Goal: Task Accomplishment & Management: Manage account settings

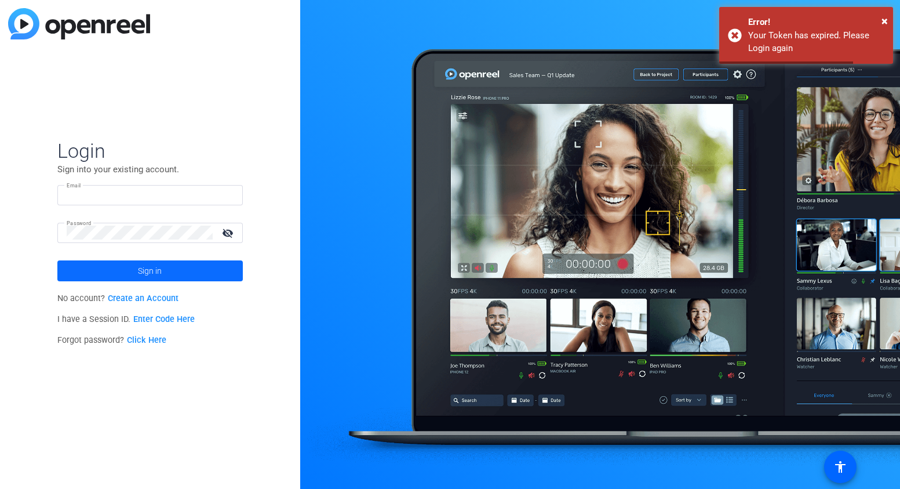
type input "[EMAIL_ADDRESS][DOMAIN_NAME]"
click at [192, 270] on span at bounding box center [149, 271] width 185 height 28
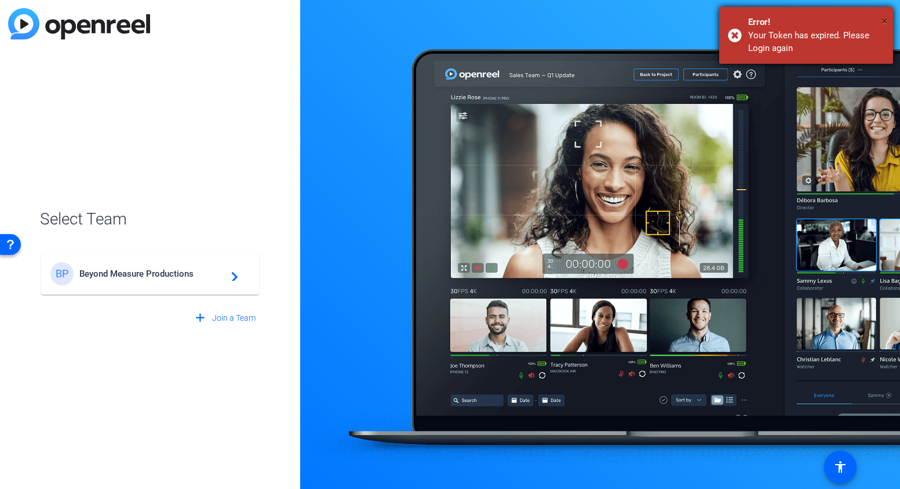
click at [887, 20] on span "×" at bounding box center [885, 21] width 6 height 14
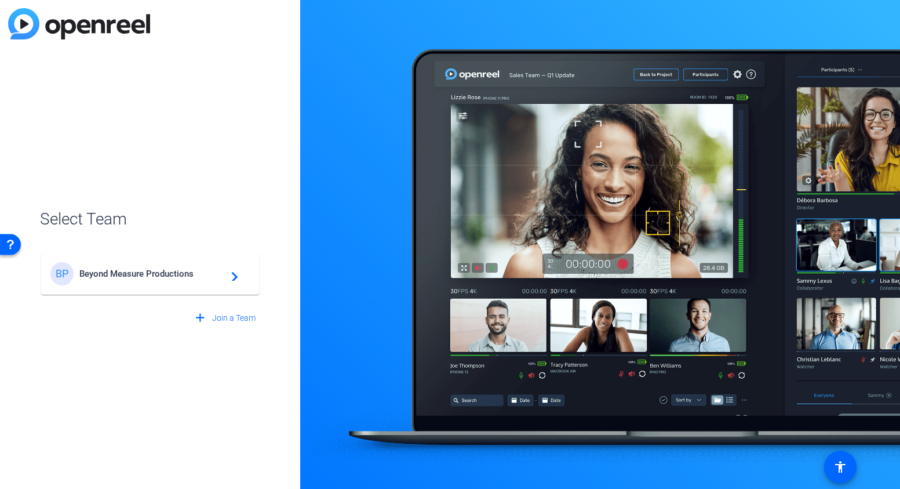
click at [195, 286] on mat-card-content "BP Beyond Measure Productions navigate_next" at bounding box center [150, 274] width 218 height 42
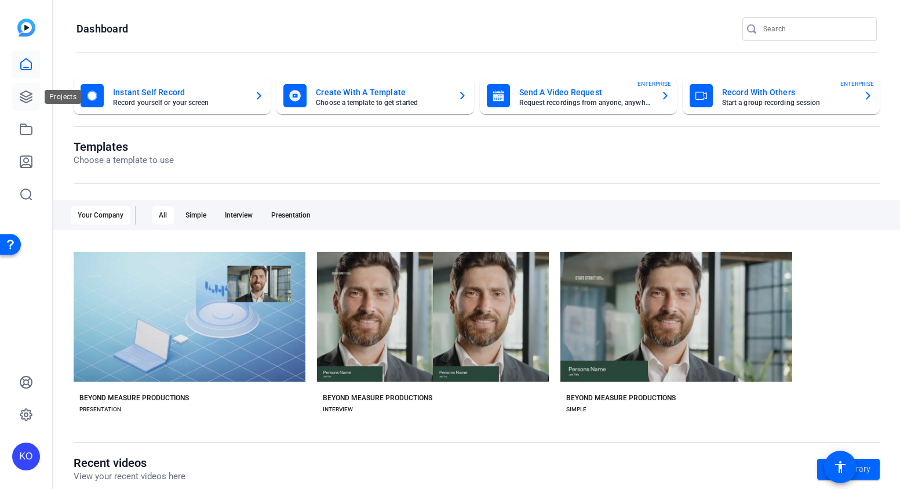
click at [34, 92] on link at bounding box center [26, 97] width 28 height 28
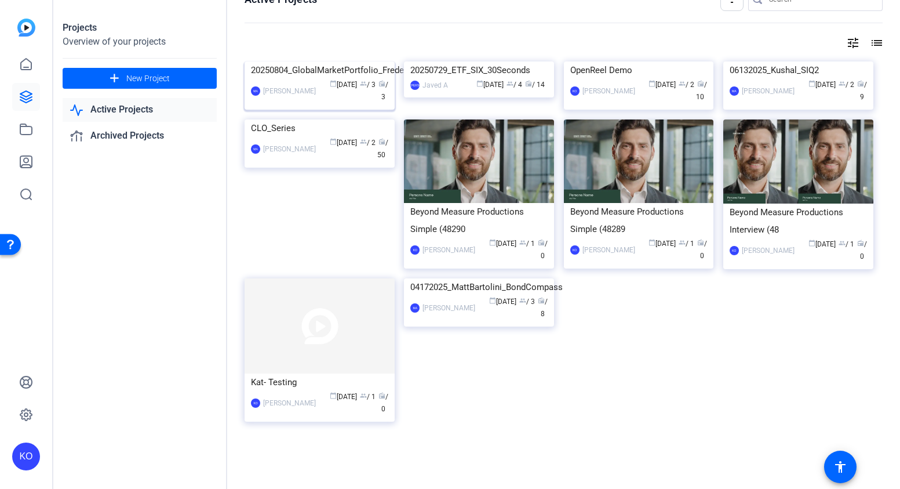
scroll to position [12, 0]
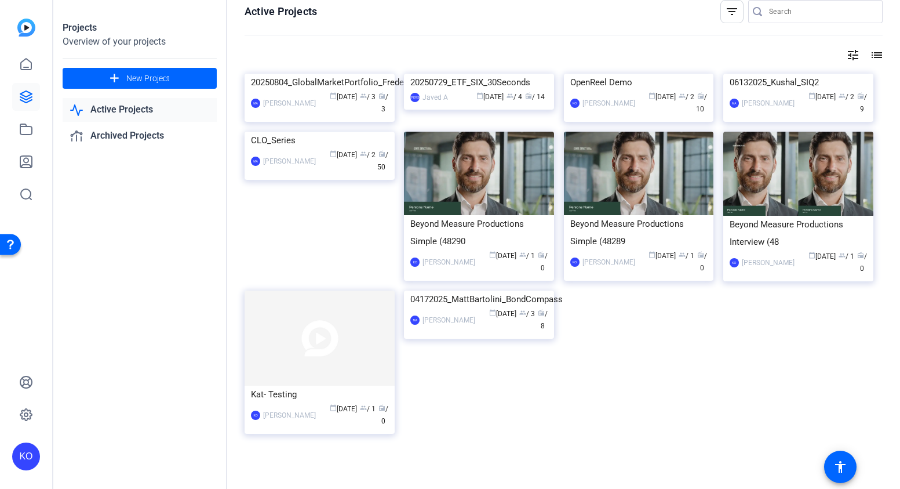
click at [150, 114] on link "Active Projects" at bounding box center [140, 110] width 154 height 24
click at [313, 74] on img at bounding box center [320, 74] width 150 height 0
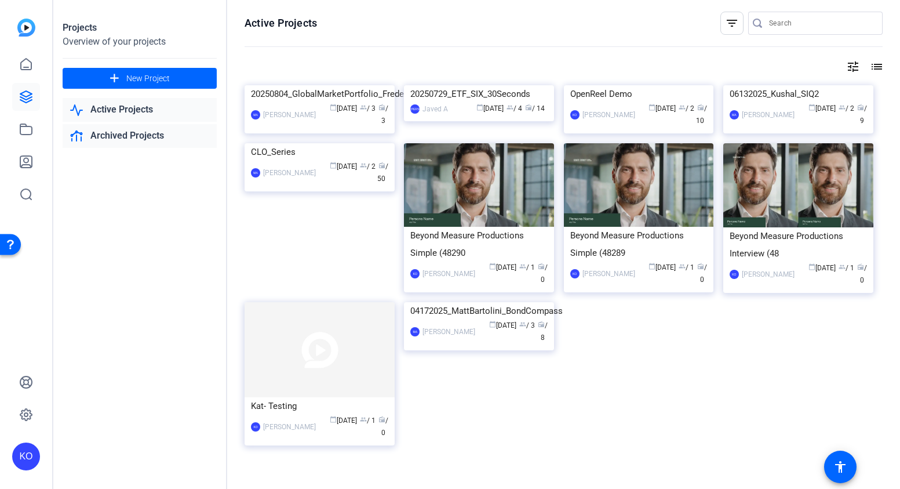
click at [163, 139] on link "Archived Projects" at bounding box center [140, 136] width 154 height 24
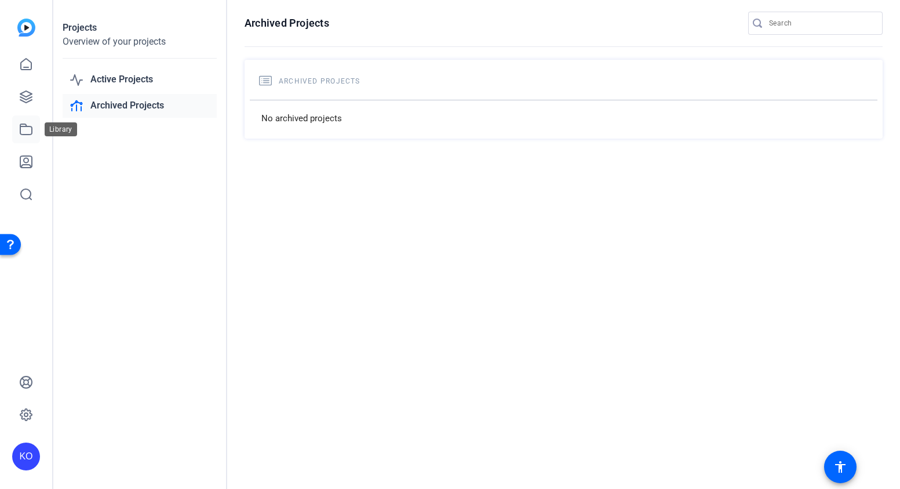
click at [31, 129] on icon at bounding box center [26, 129] width 12 height 10
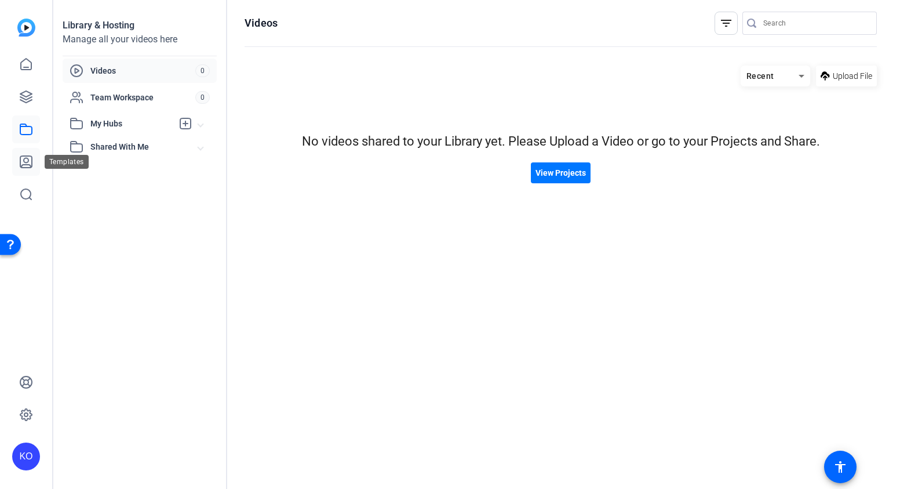
click at [27, 160] on icon at bounding box center [26, 162] width 14 height 14
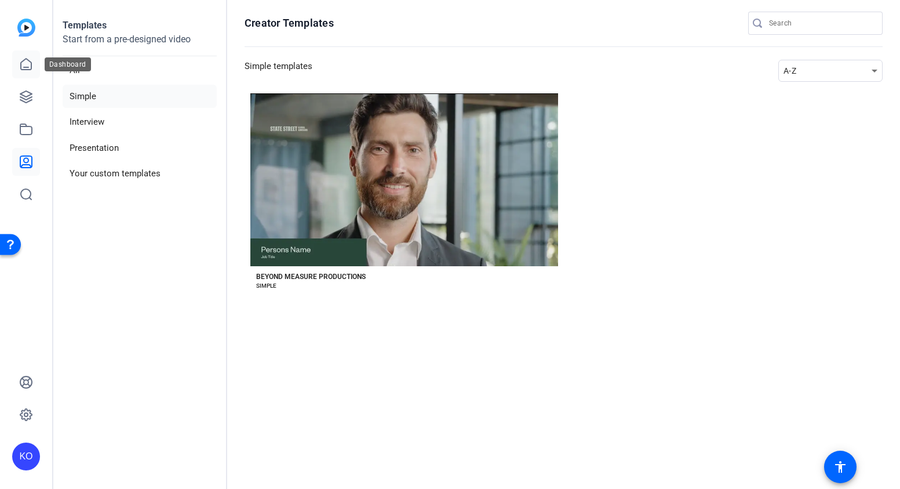
click at [28, 62] on icon at bounding box center [26, 64] width 14 height 14
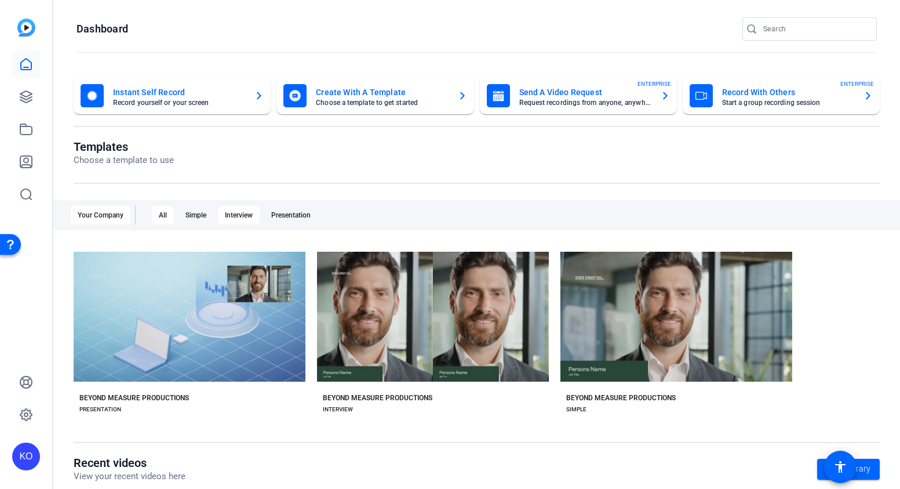
scroll to position [59, 0]
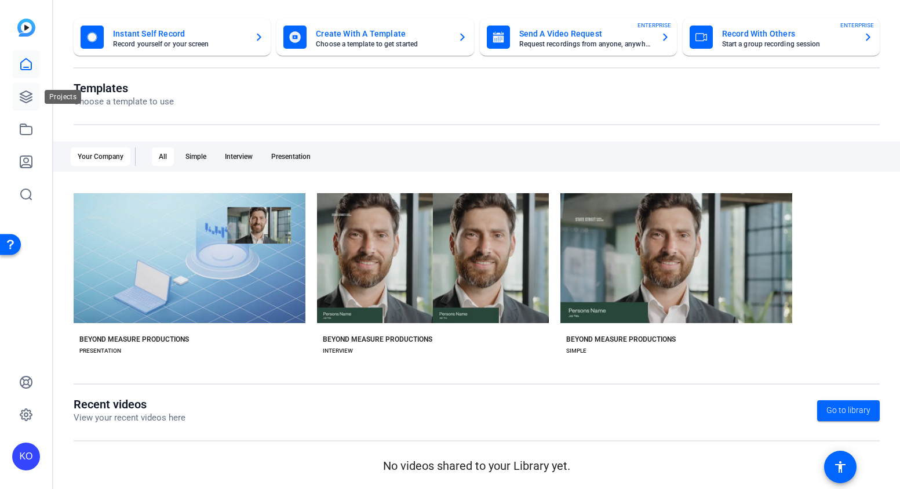
click at [29, 93] on icon at bounding box center [26, 97] width 12 height 12
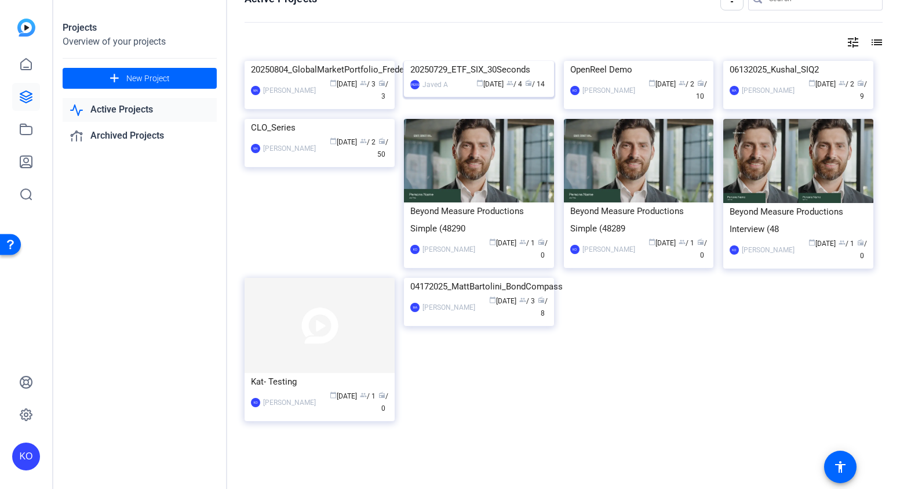
scroll to position [0, 0]
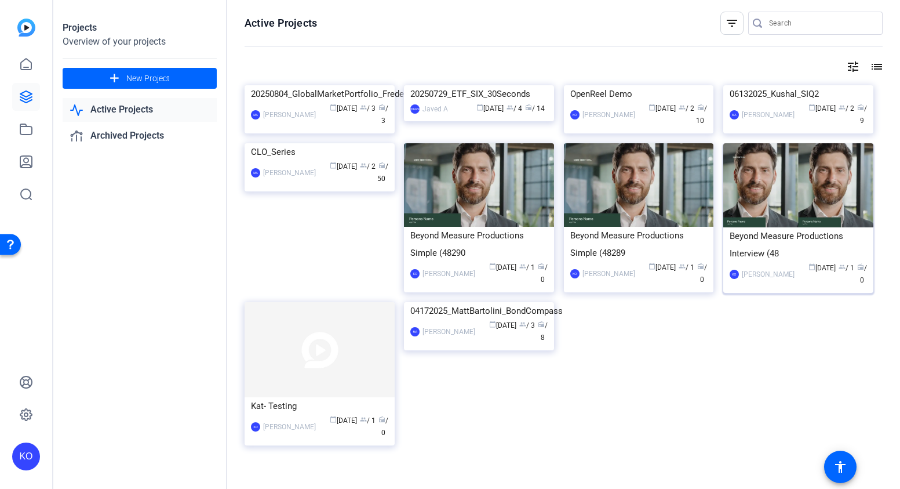
click at [783, 227] on img at bounding box center [798, 185] width 150 height 84
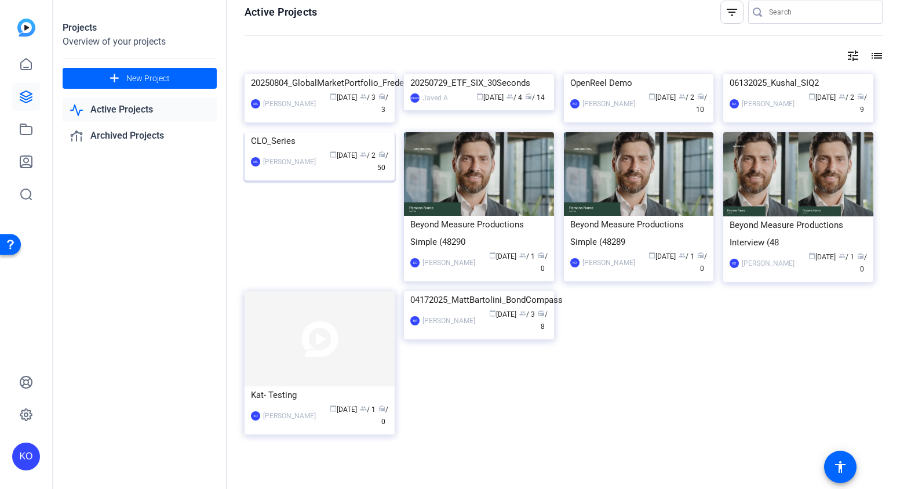
scroll to position [6, 0]
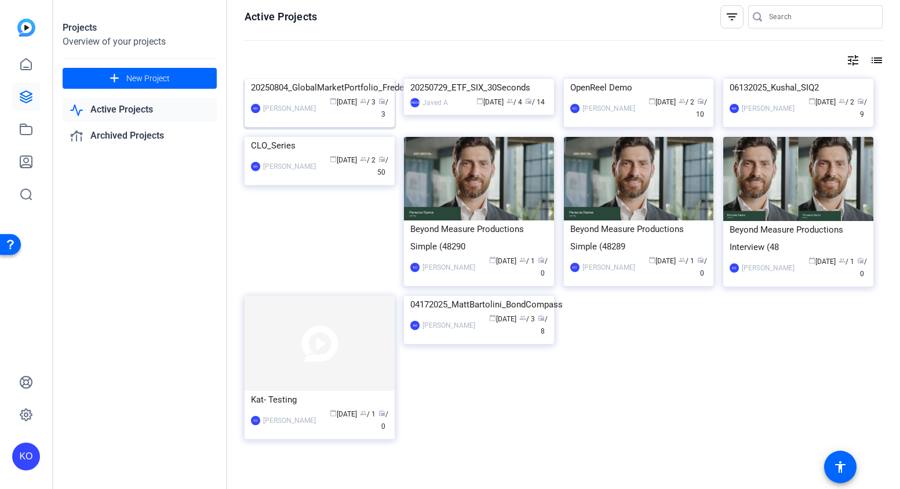
click at [309, 79] on img at bounding box center [320, 79] width 150 height 0
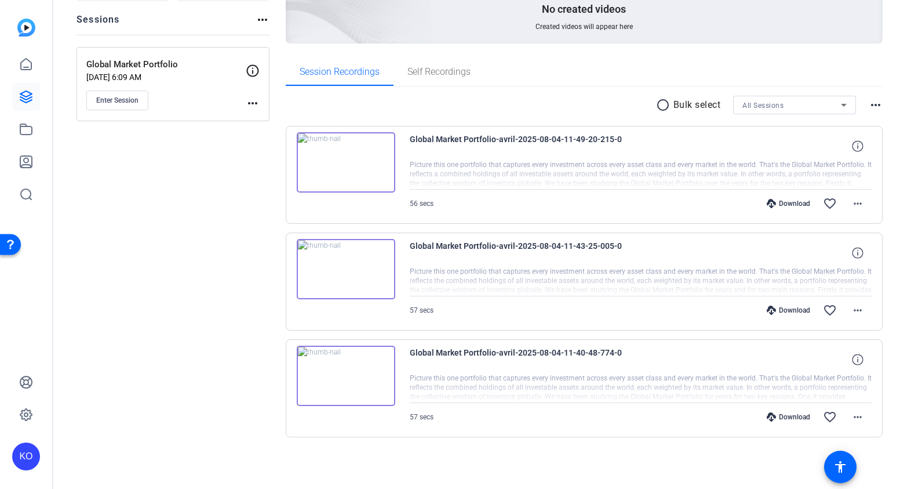
scroll to position [0, 0]
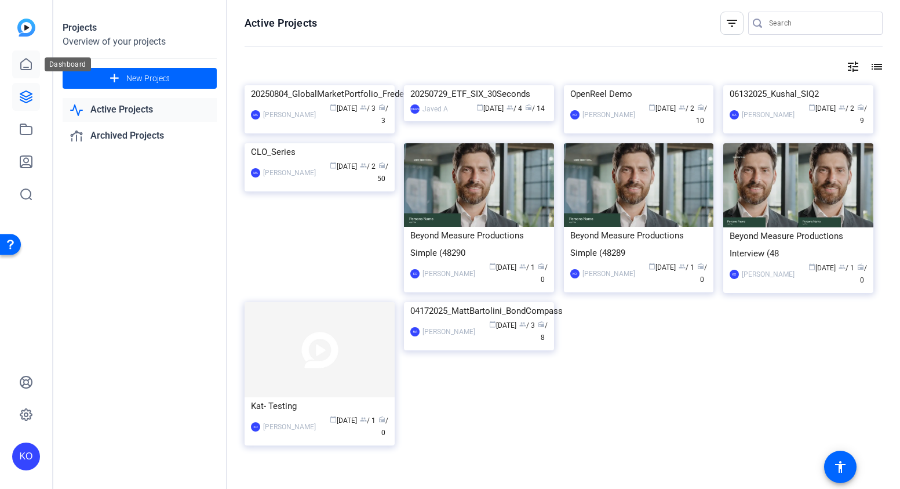
click at [25, 62] on icon at bounding box center [26, 64] width 14 height 14
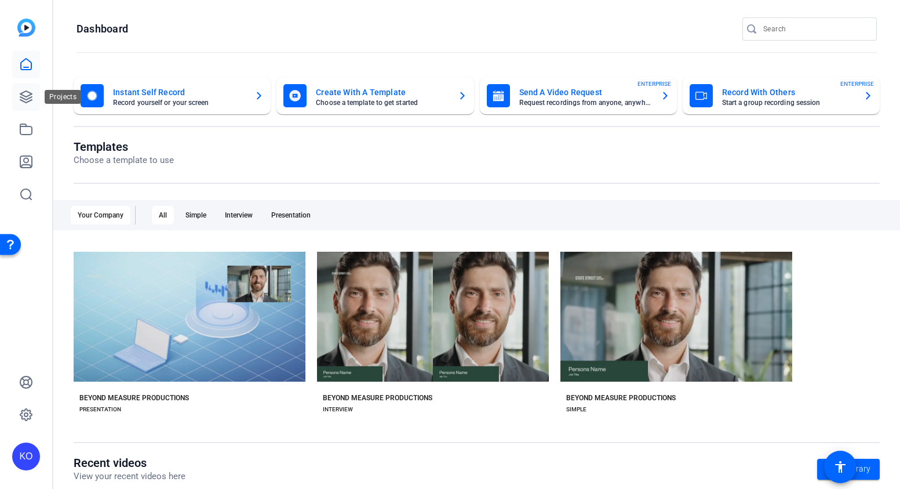
click at [30, 96] on icon at bounding box center [26, 97] width 14 height 14
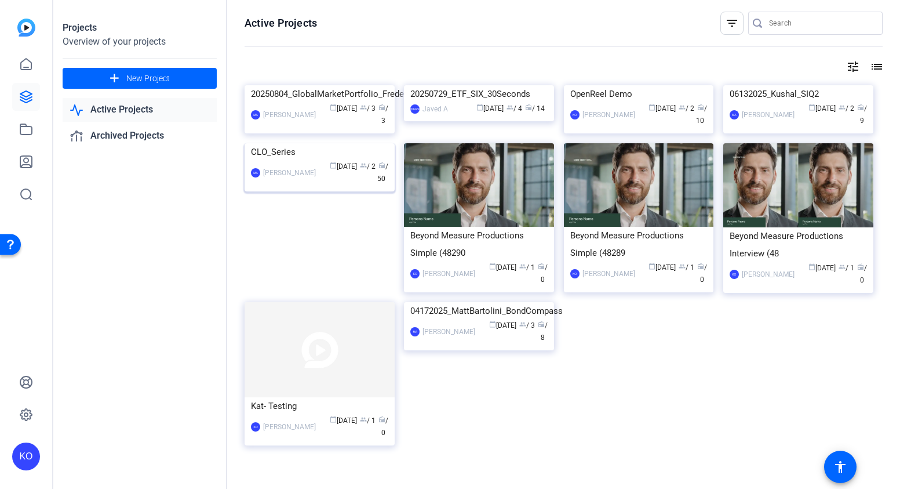
scroll to position [107, 0]
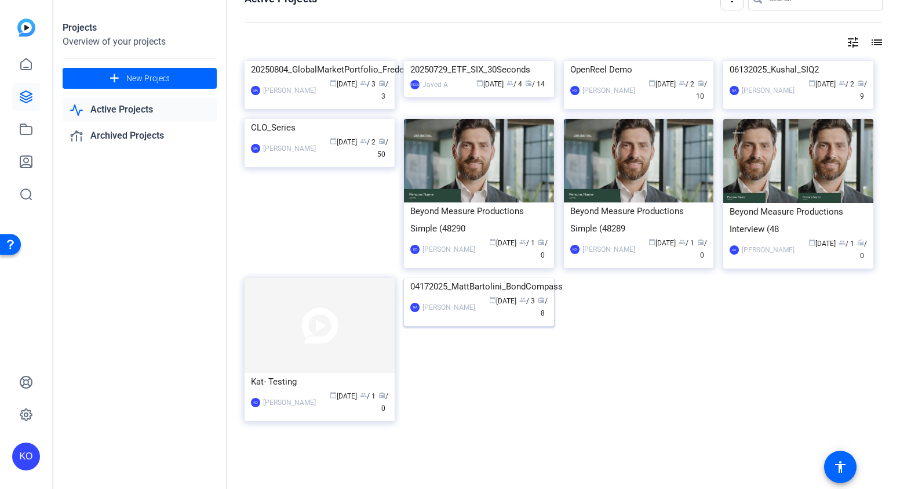
click at [467, 278] on img at bounding box center [479, 278] width 150 height 0
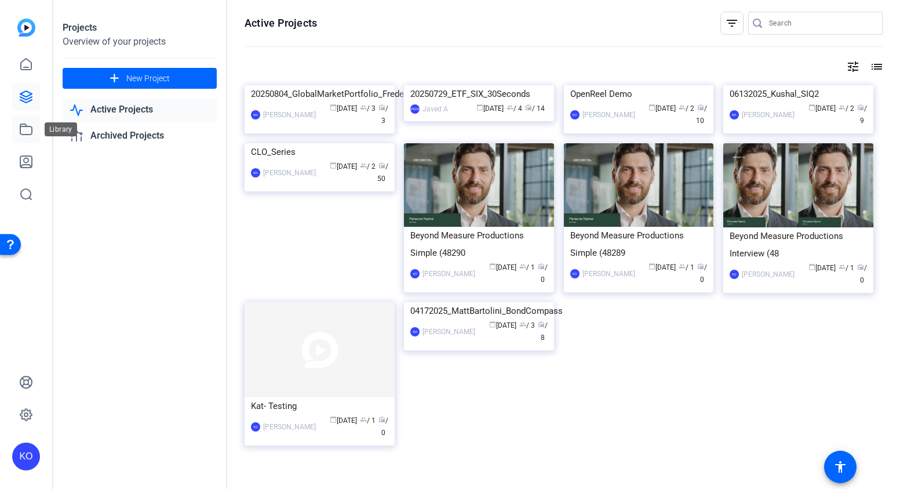
click at [24, 139] on link at bounding box center [26, 129] width 28 height 28
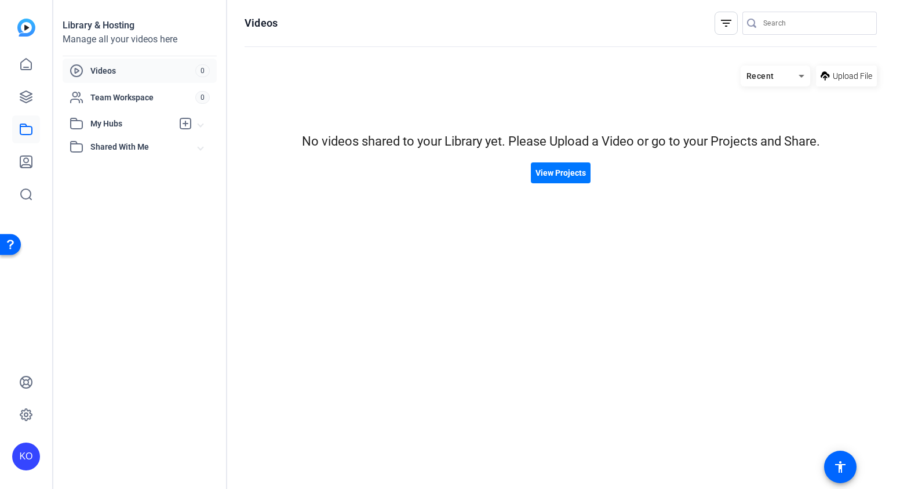
click at [100, 76] on span "Videos" at bounding box center [142, 71] width 105 height 12
click at [27, 66] on icon at bounding box center [26, 64] width 14 height 14
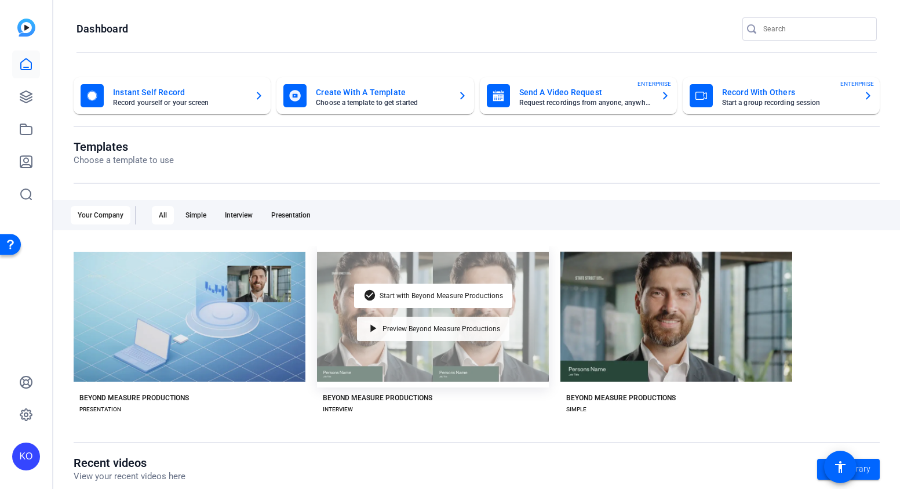
click at [392, 333] on div "play_arrow Preview Beyond Measure Productions" at bounding box center [433, 328] width 152 height 24
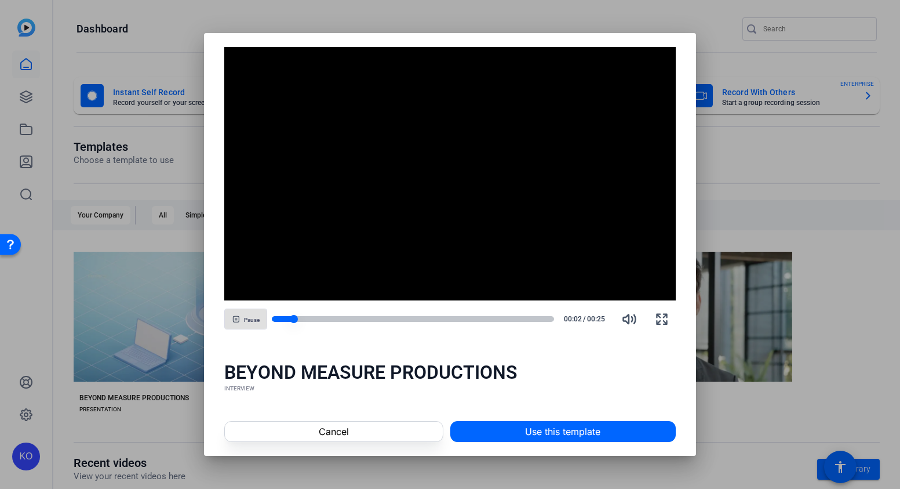
click at [319, 319] on div at bounding box center [413, 319] width 282 height 6
click at [368, 315] on div at bounding box center [413, 319] width 282 height 8
click at [424, 314] on div "Pause 00:10 / 00:25" at bounding box center [450, 319] width 452 height 28
click at [429, 318] on div at bounding box center [413, 319] width 282 height 6
click at [483, 317] on div at bounding box center [413, 319] width 282 height 6
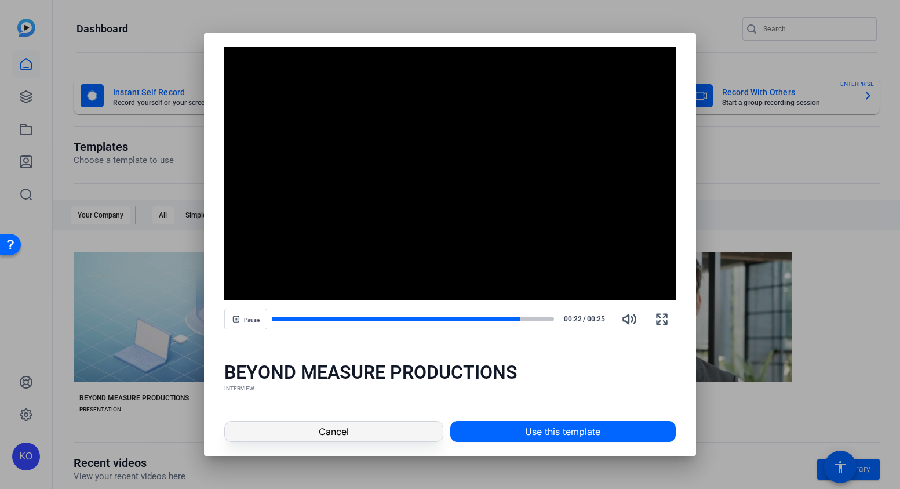
click at [415, 431] on span at bounding box center [333, 431] width 217 height 28
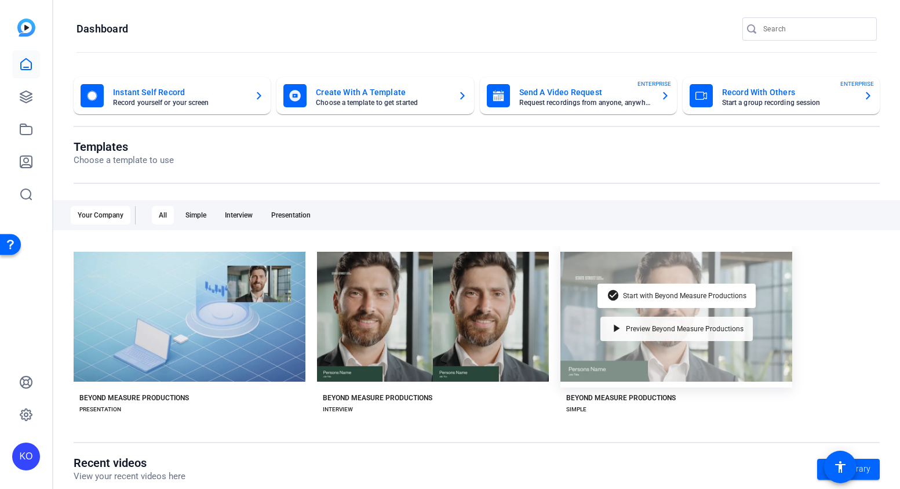
click at [627, 326] on span "Preview Beyond Measure Productions" at bounding box center [685, 328] width 118 height 7
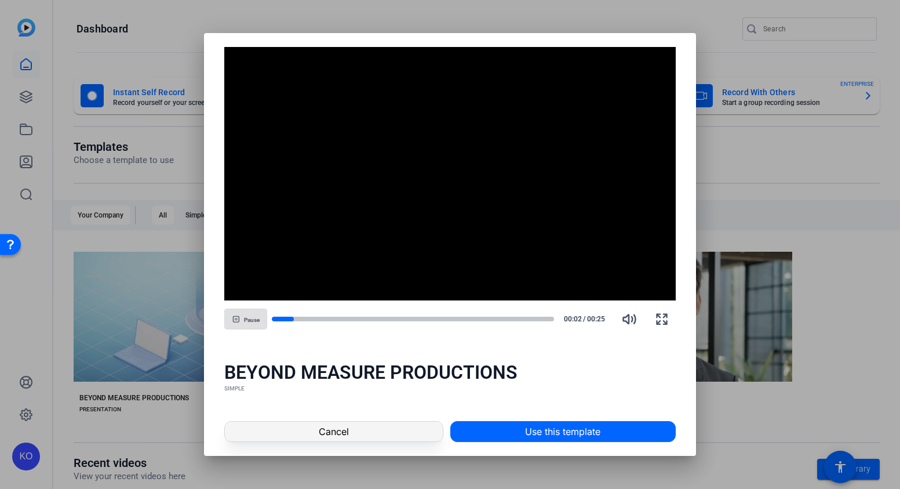
click at [358, 430] on span at bounding box center [333, 431] width 217 height 28
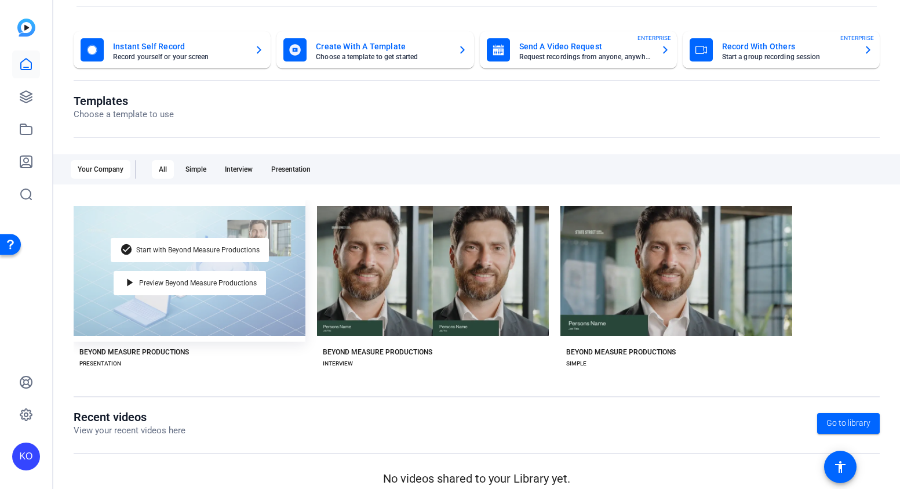
scroll to position [59, 0]
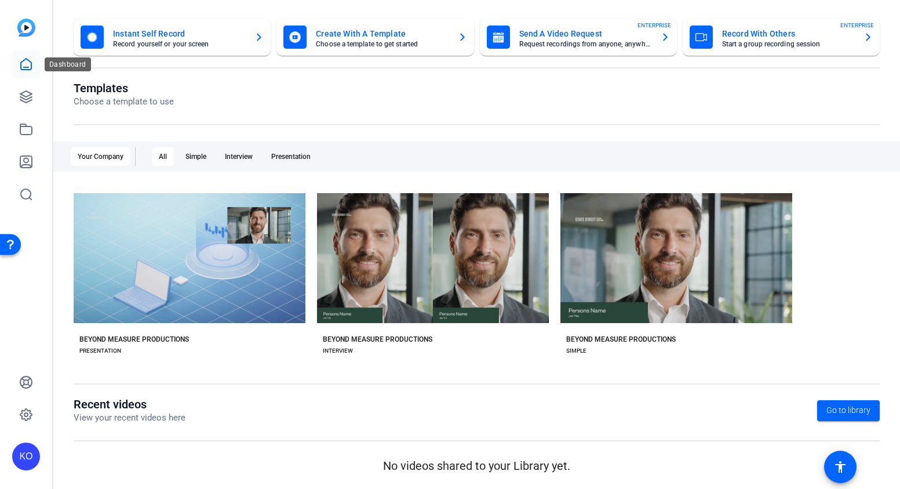
click at [34, 67] on link at bounding box center [26, 64] width 28 height 28
click at [26, 93] on icon at bounding box center [26, 97] width 14 height 14
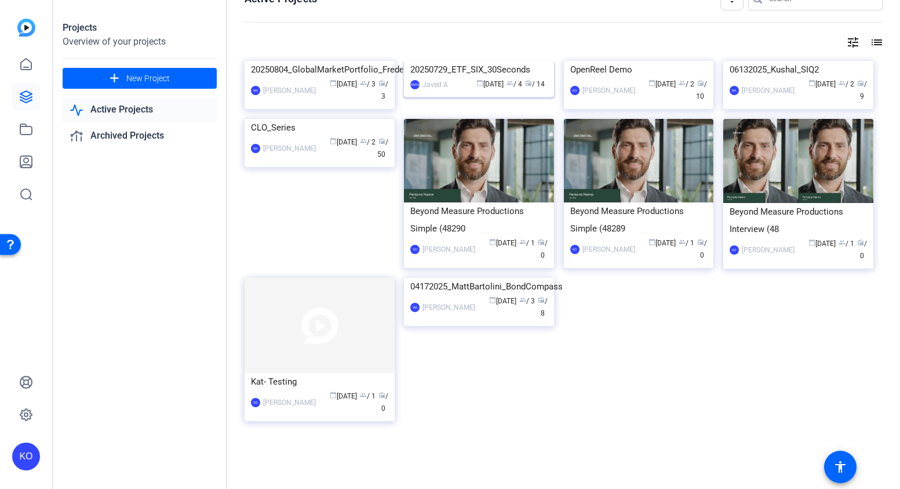
scroll to position [0, 0]
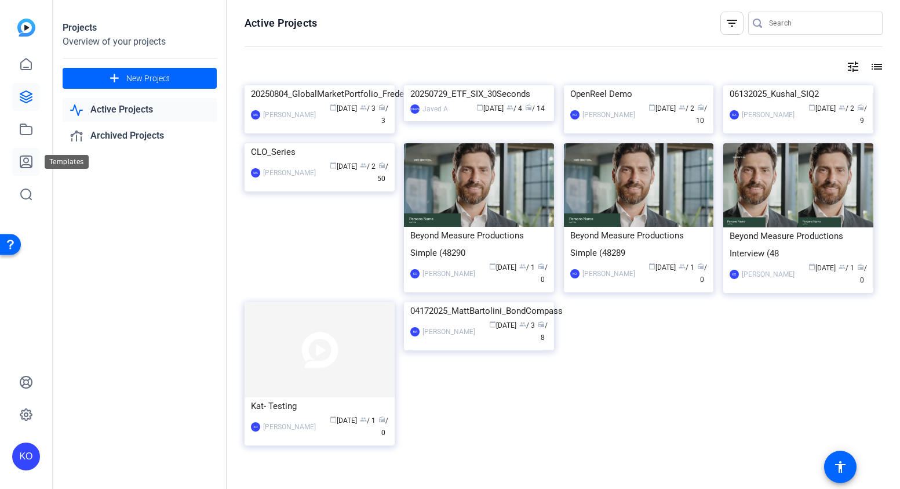
click at [27, 159] on icon at bounding box center [26, 162] width 12 height 12
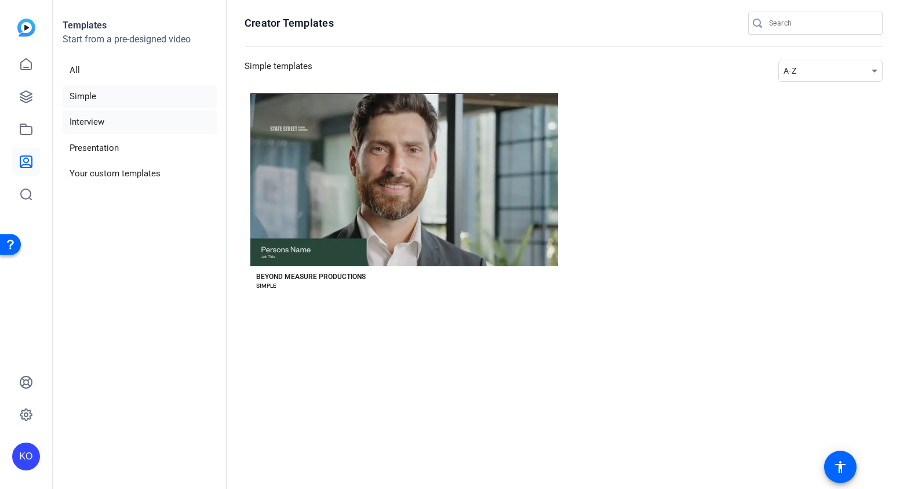
click at [115, 122] on li "Interview" at bounding box center [140, 122] width 154 height 24
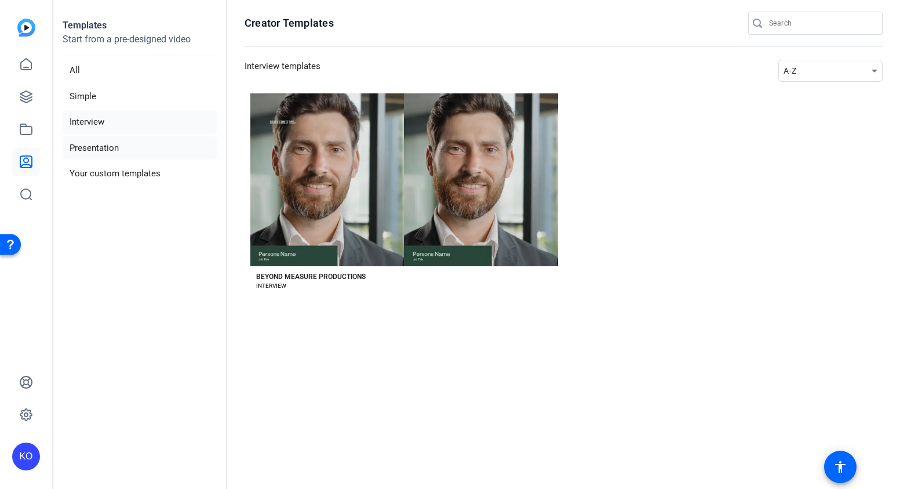
click at [121, 152] on li "Presentation" at bounding box center [140, 148] width 154 height 24
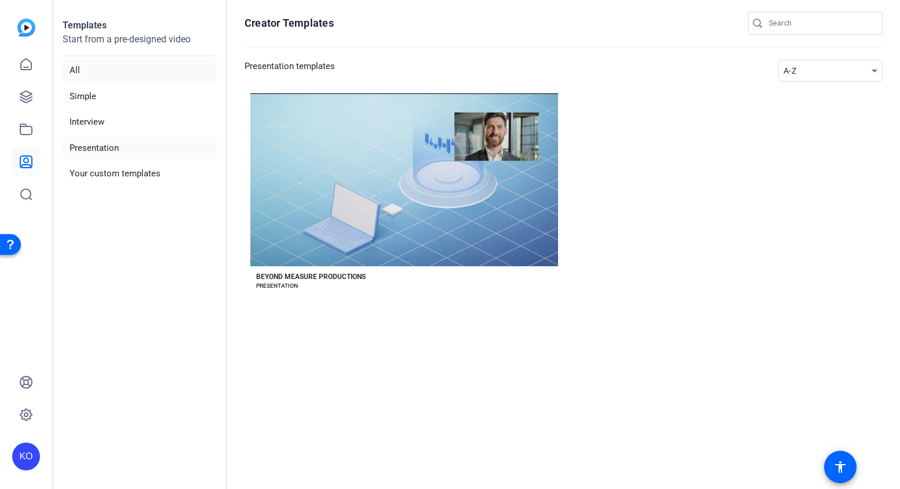
click at [94, 74] on li "All" at bounding box center [140, 71] width 154 height 24
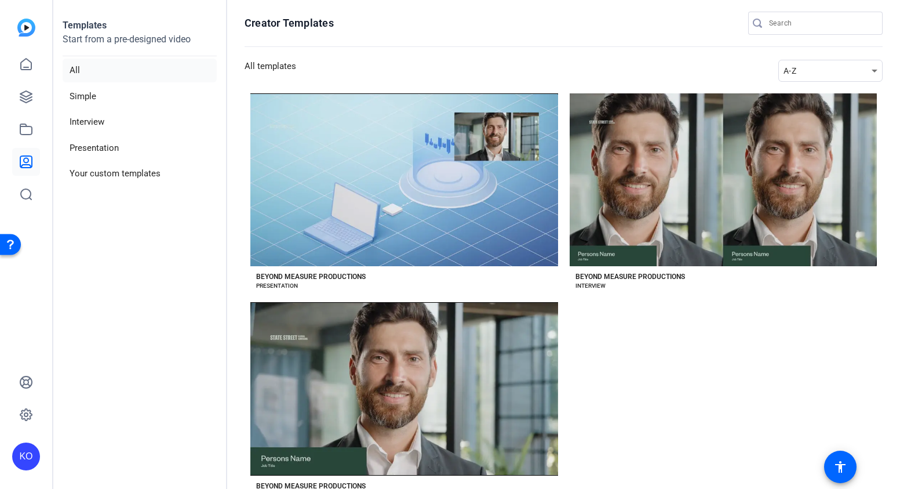
click at [23, 27] on img at bounding box center [26, 28] width 18 height 18
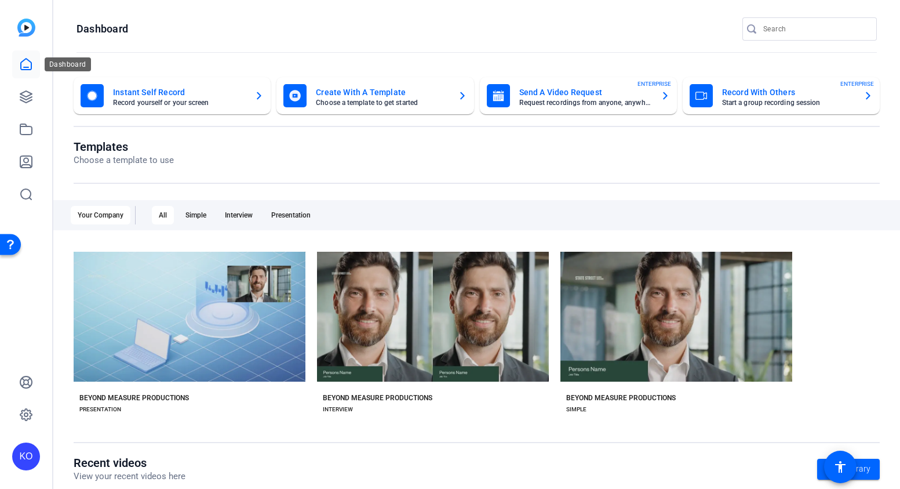
click at [22, 68] on icon at bounding box center [26, 64] width 14 height 14
click at [28, 65] on icon at bounding box center [26, 64] width 14 height 14
click at [26, 96] on icon at bounding box center [26, 97] width 12 height 12
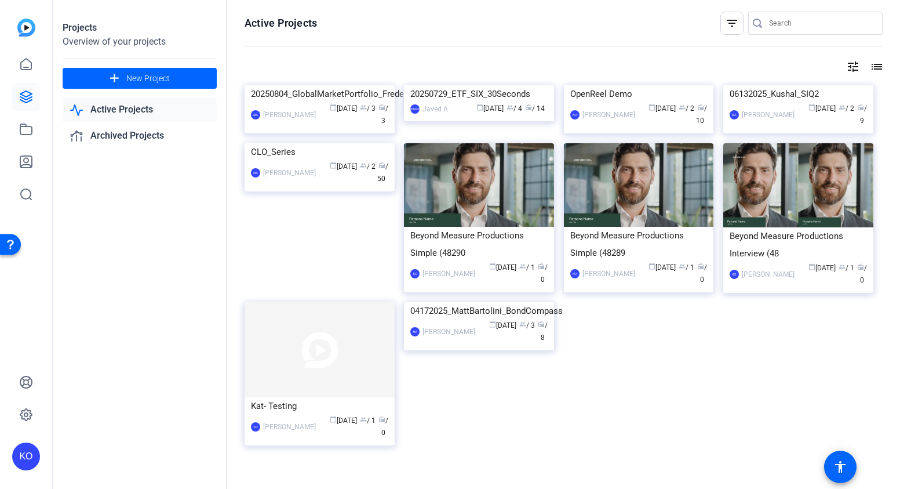
click at [158, 112] on link "Active Projects" at bounding box center [140, 110] width 154 height 24
click at [144, 133] on link "Archived Projects" at bounding box center [140, 136] width 154 height 24
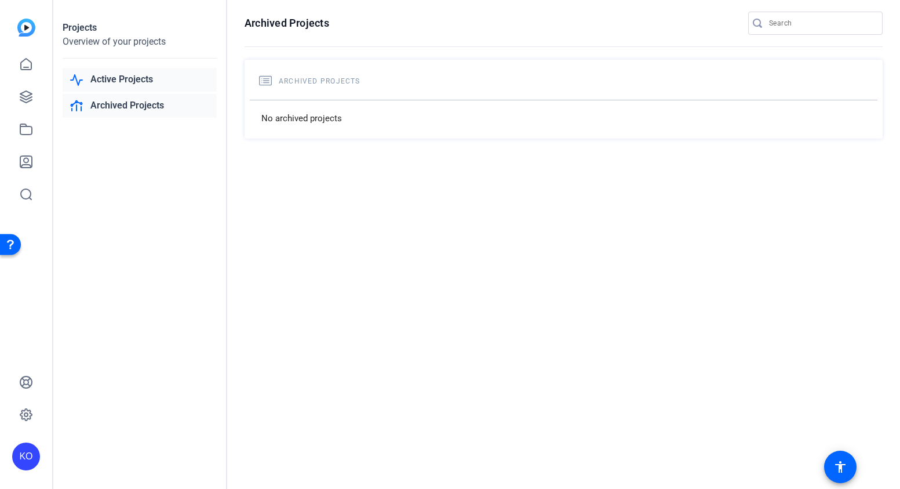
click at [141, 82] on link "Active Projects" at bounding box center [140, 80] width 154 height 24
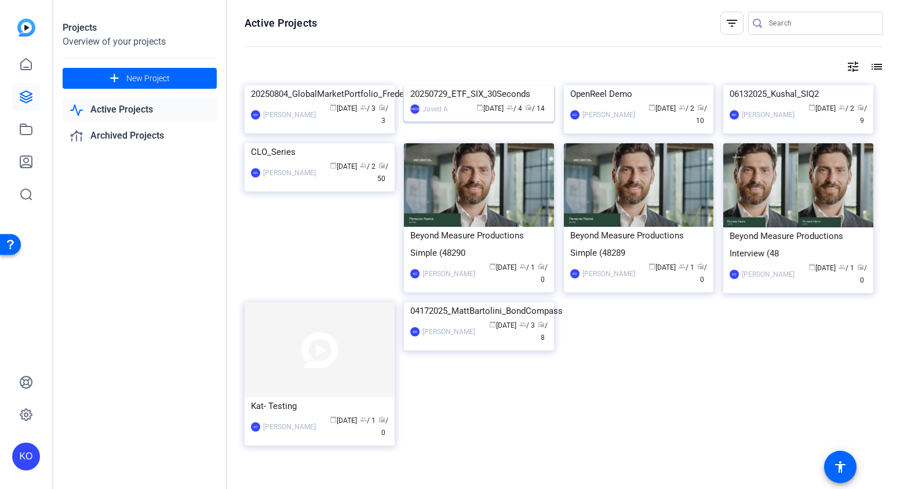
scroll to position [107, 0]
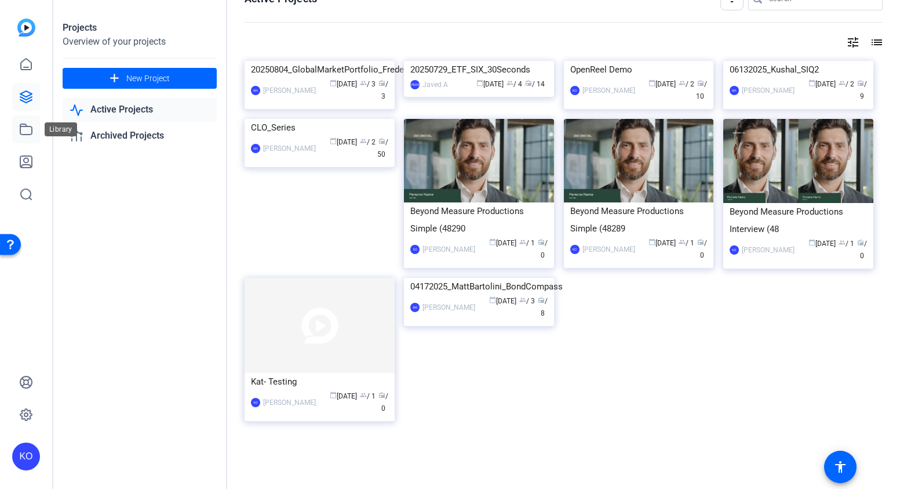
click at [24, 128] on icon at bounding box center [26, 129] width 14 height 14
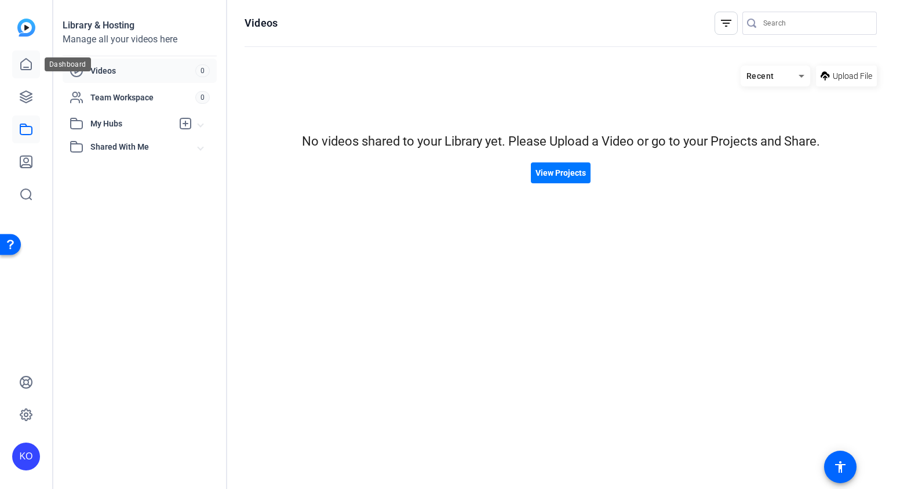
click at [30, 63] on icon at bounding box center [26, 64] width 14 height 14
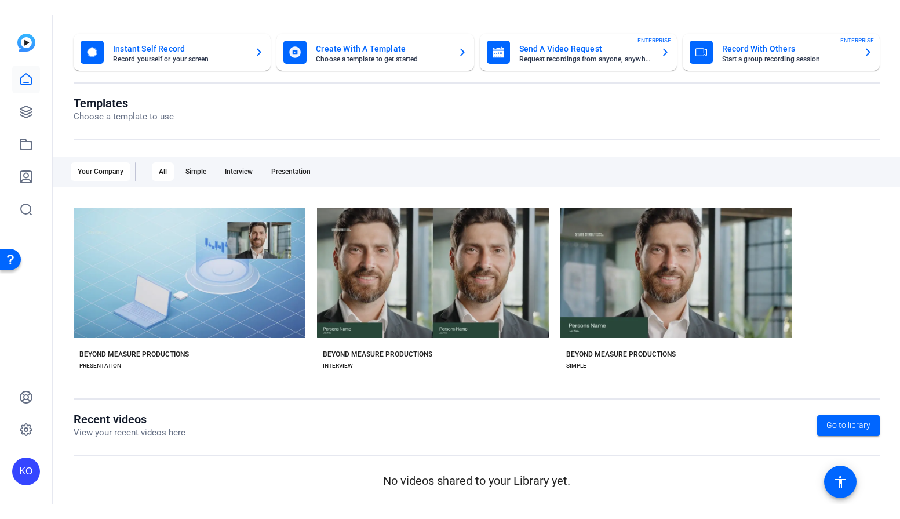
scroll to position [0, 0]
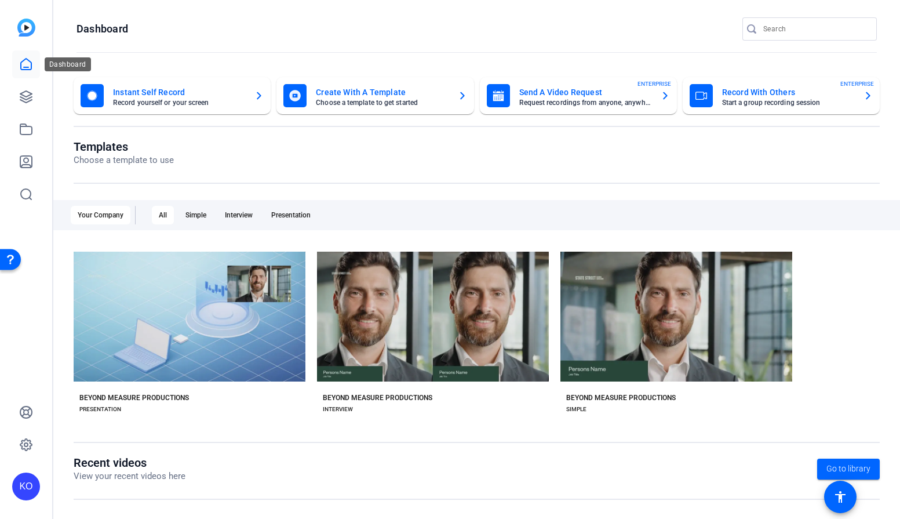
click at [28, 60] on icon at bounding box center [26, 64] width 10 height 11
click at [28, 95] on icon at bounding box center [26, 97] width 12 height 12
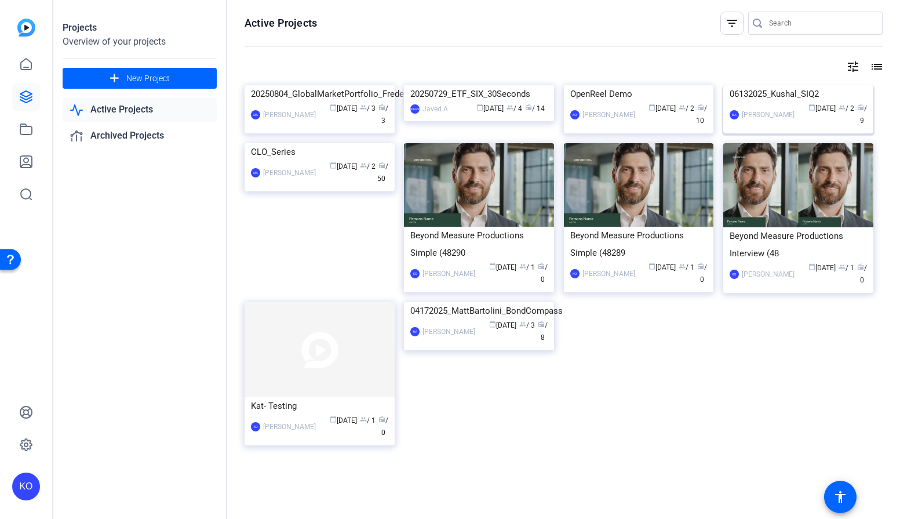
click at [751, 121] on div "[PERSON_NAME]" at bounding box center [768, 115] width 53 height 12
click at [24, 442] on icon at bounding box center [26, 445] width 14 height 14
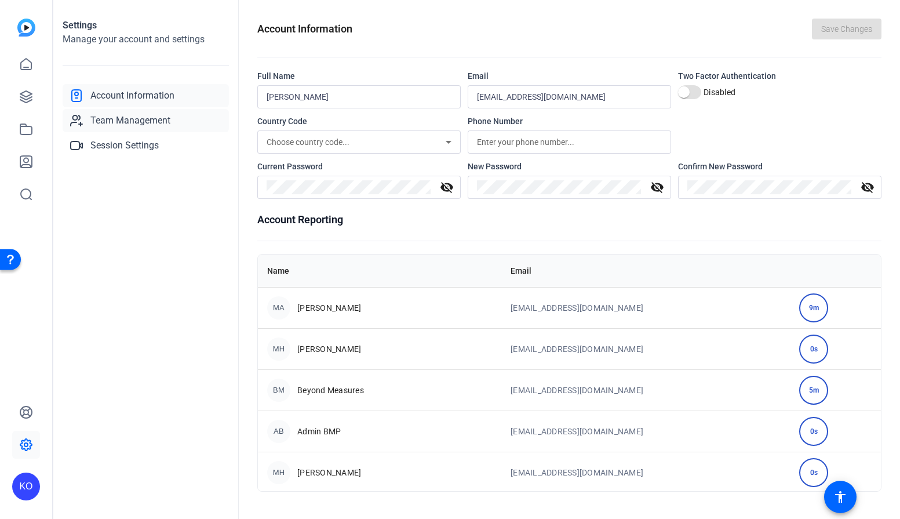
click at [145, 125] on span "Team Management" at bounding box center [130, 121] width 80 height 14
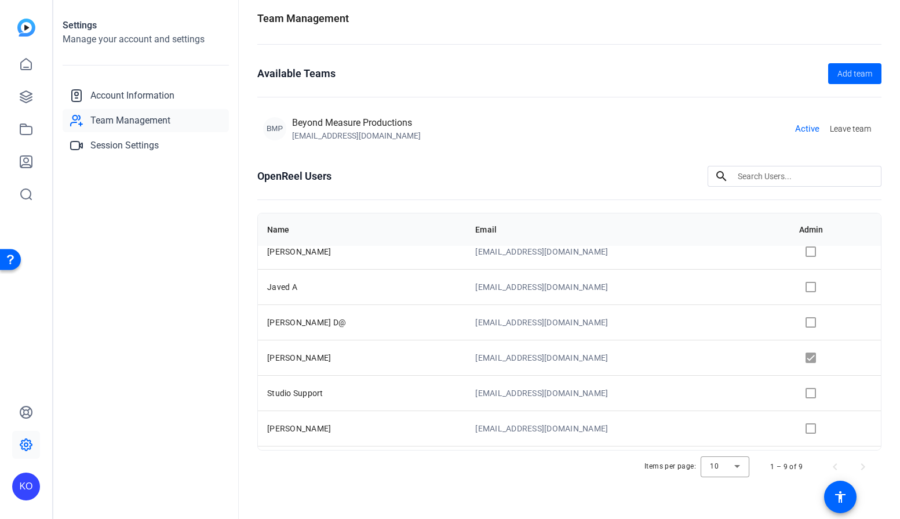
scroll to position [114, 0]
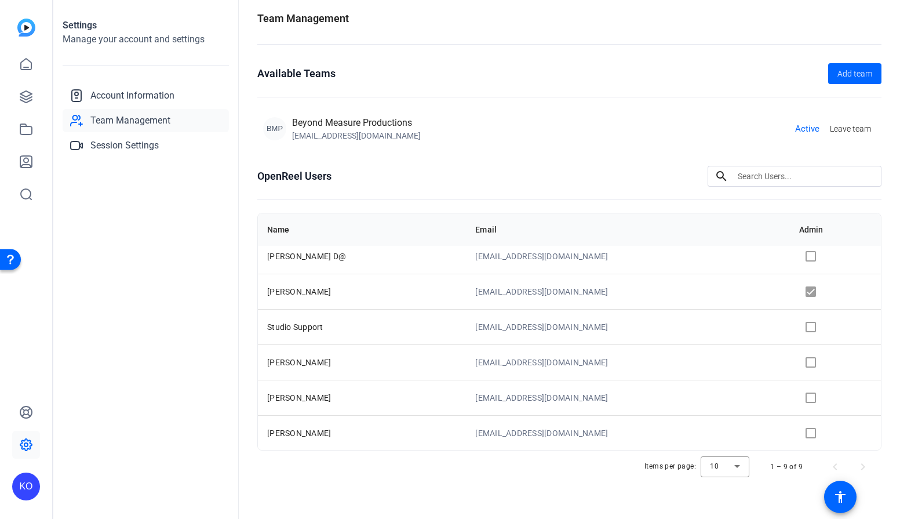
click at [804, 436] on td at bounding box center [835, 432] width 91 height 35
click at [804, 433] on td at bounding box center [835, 432] width 91 height 35
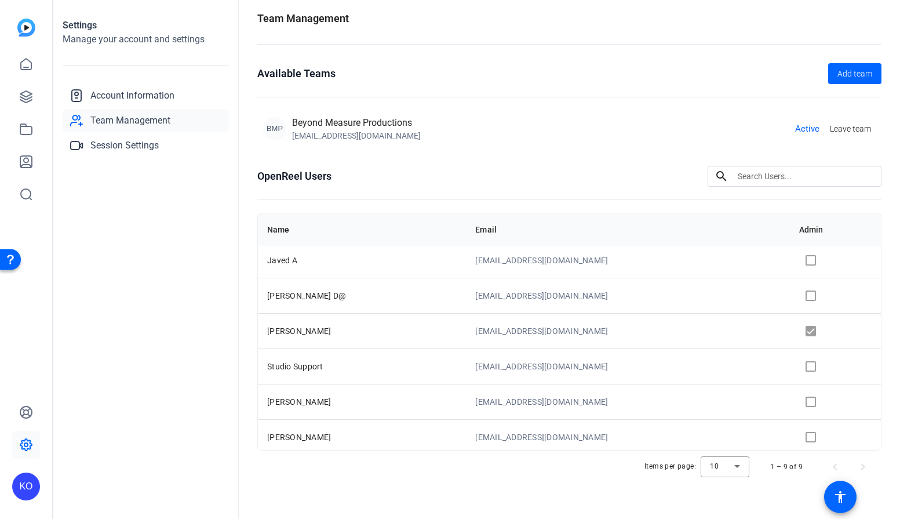
scroll to position [63, 0]
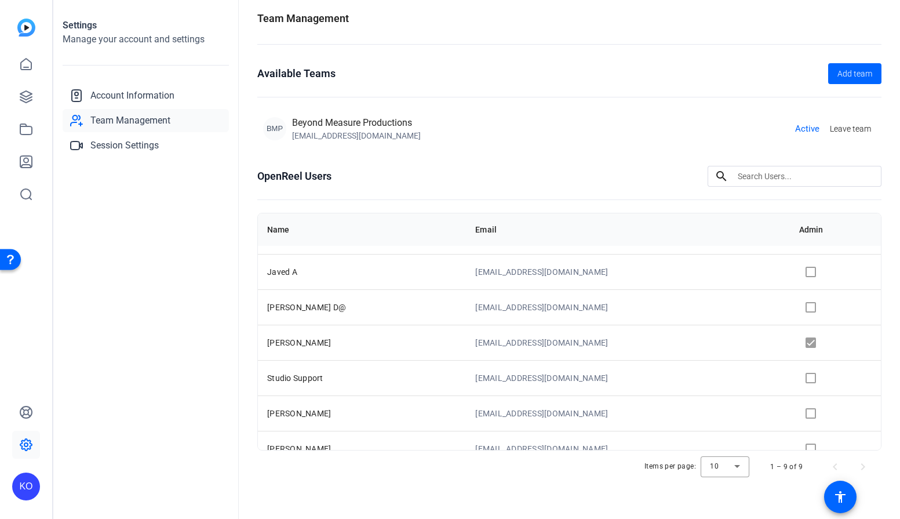
click at [806, 347] on td at bounding box center [835, 342] width 91 height 35
click at [802, 340] on td at bounding box center [835, 342] width 91 height 35
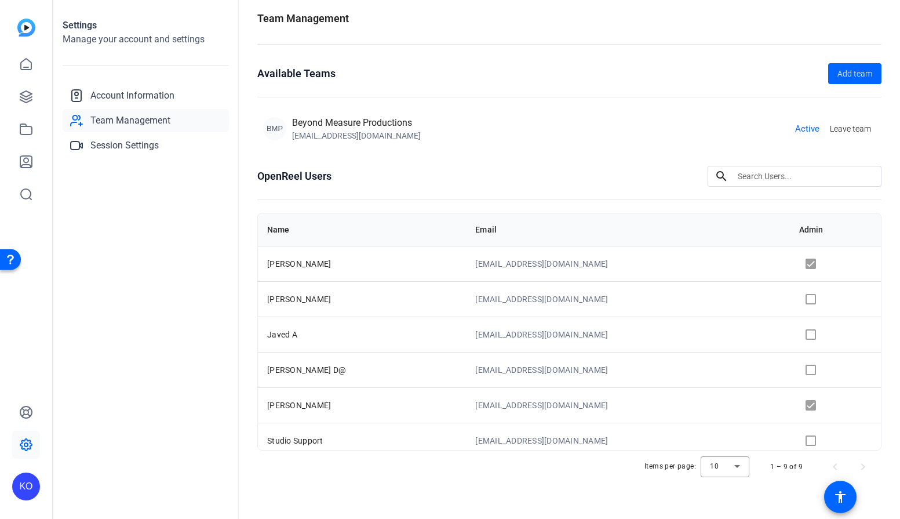
scroll to position [0, 0]
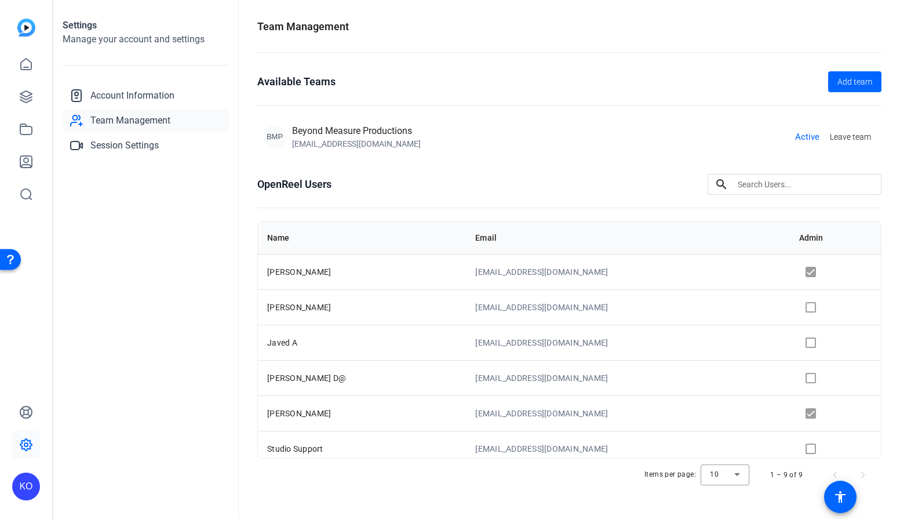
click at [136, 122] on span "Team Management" at bounding box center [130, 121] width 80 height 14
click at [122, 96] on span "Account Information" at bounding box center [132, 96] width 84 height 14
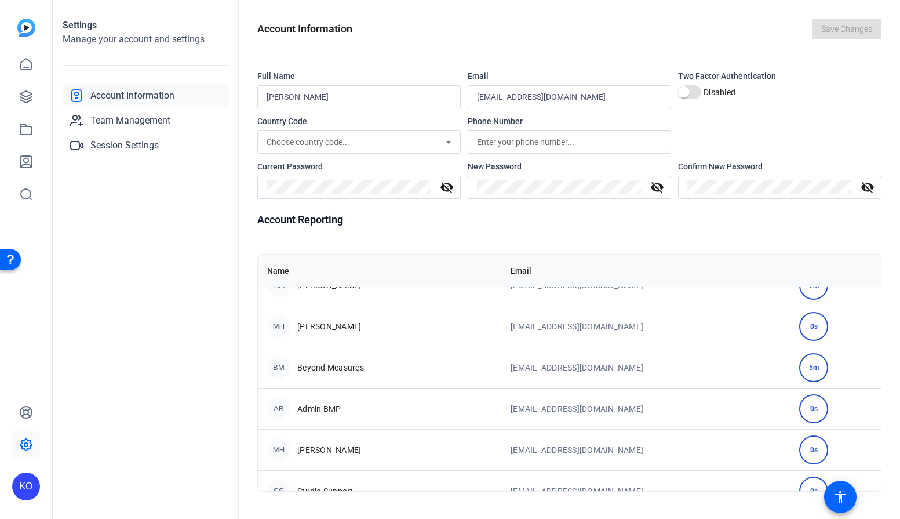
scroll to position [35, 0]
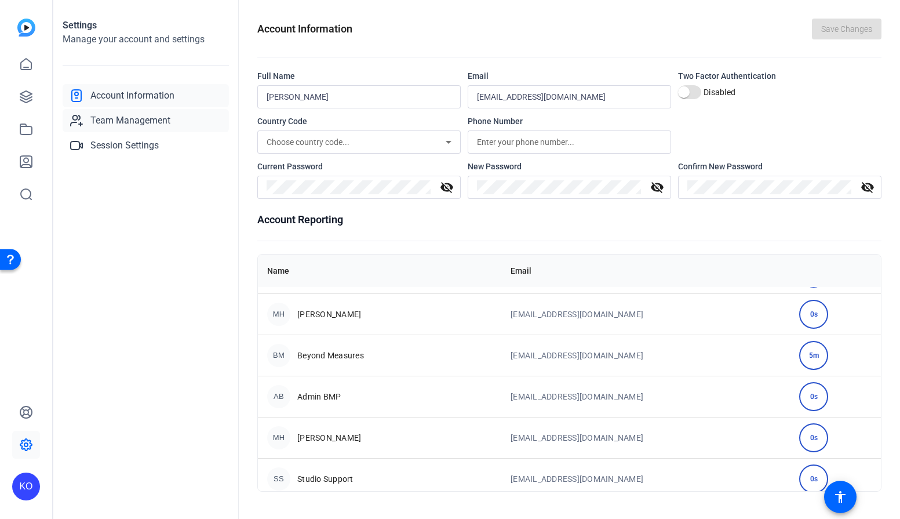
click at [161, 118] on span "Team Management" at bounding box center [130, 121] width 80 height 14
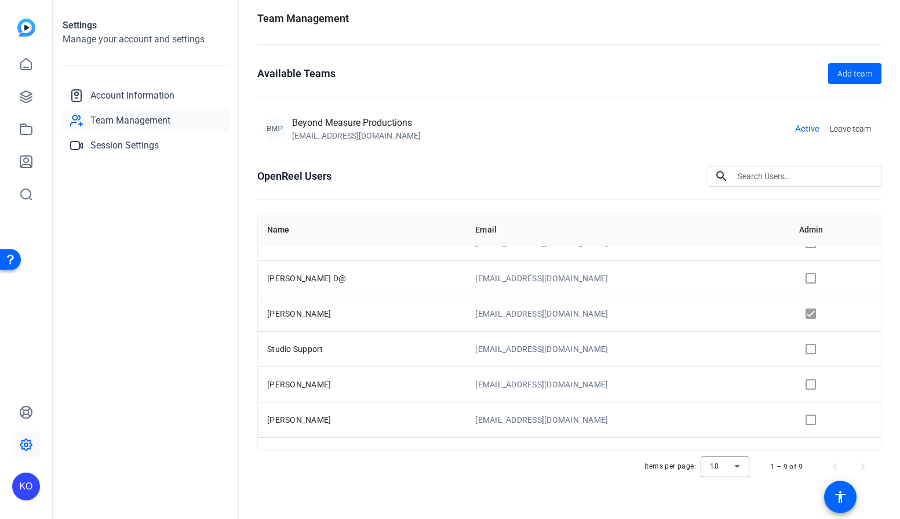
scroll to position [114, 0]
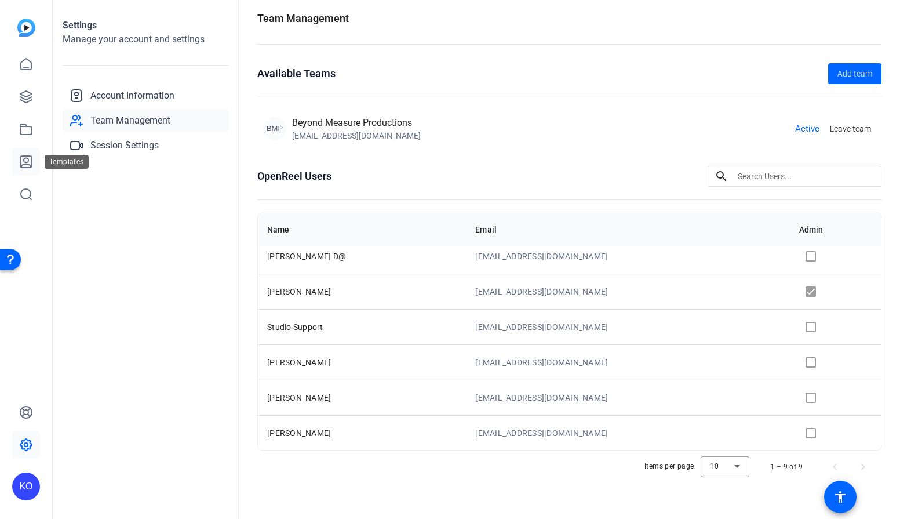
click at [30, 164] on icon at bounding box center [26, 162] width 14 height 14
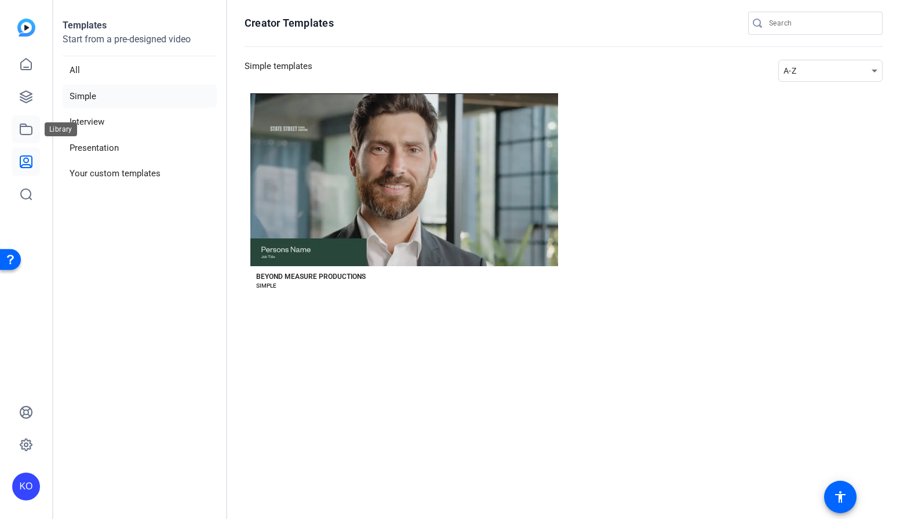
click at [28, 130] on icon at bounding box center [26, 129] width 14 height 14
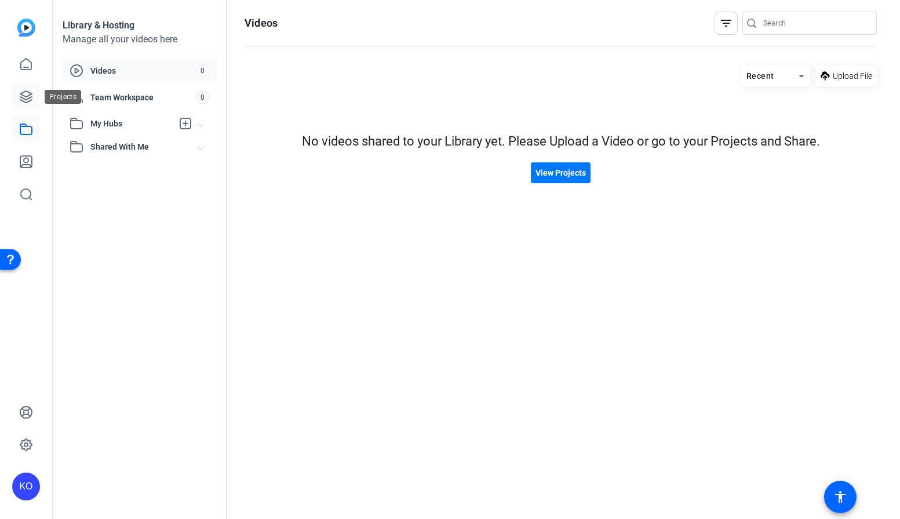
click at [28, 100] on icon at bounding box center [26, 97] width 14 height 14
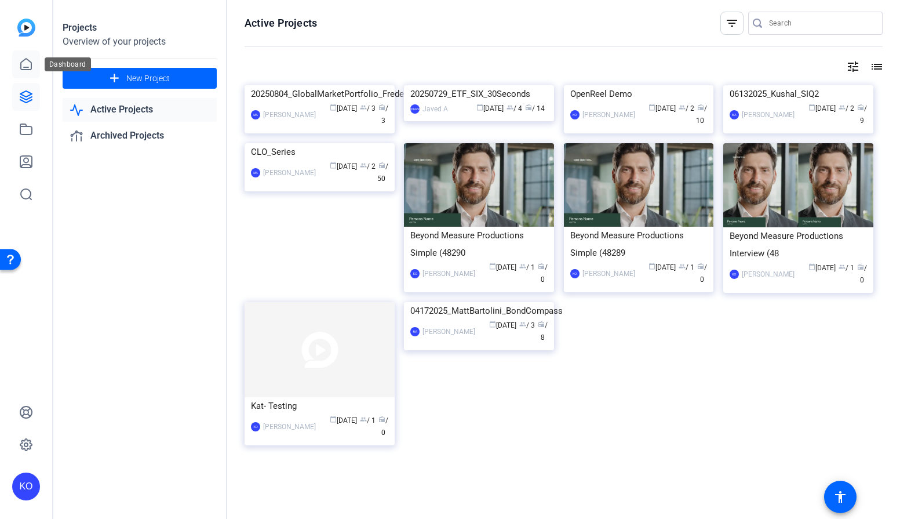
click at [30, 65] on icon at bounding box center [26, 64] width 14 height 14
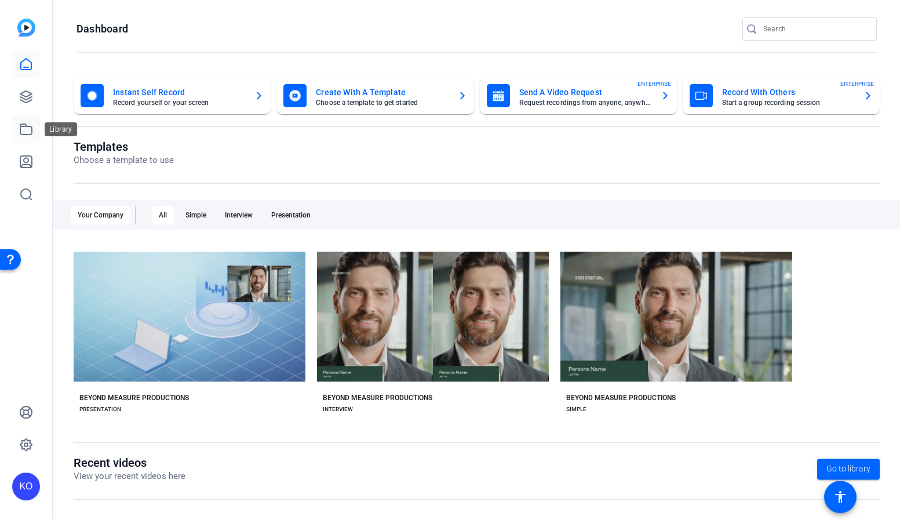
click at [26, 128] on icon at bounding box center [26, 129] width 14 height 14
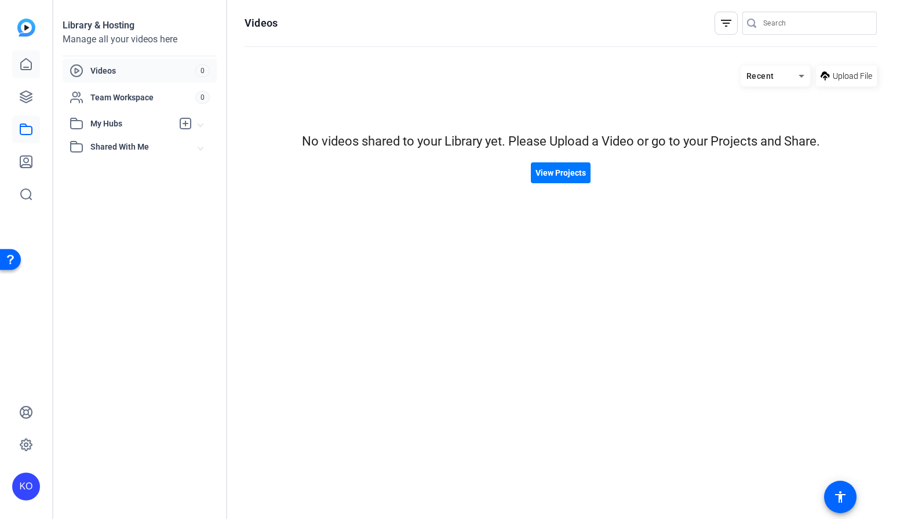
click at [27, 56] on link at bounding box center [26, 64] width 28 height 28
